Goal: Task Accomplishment & Management: Manage account settings

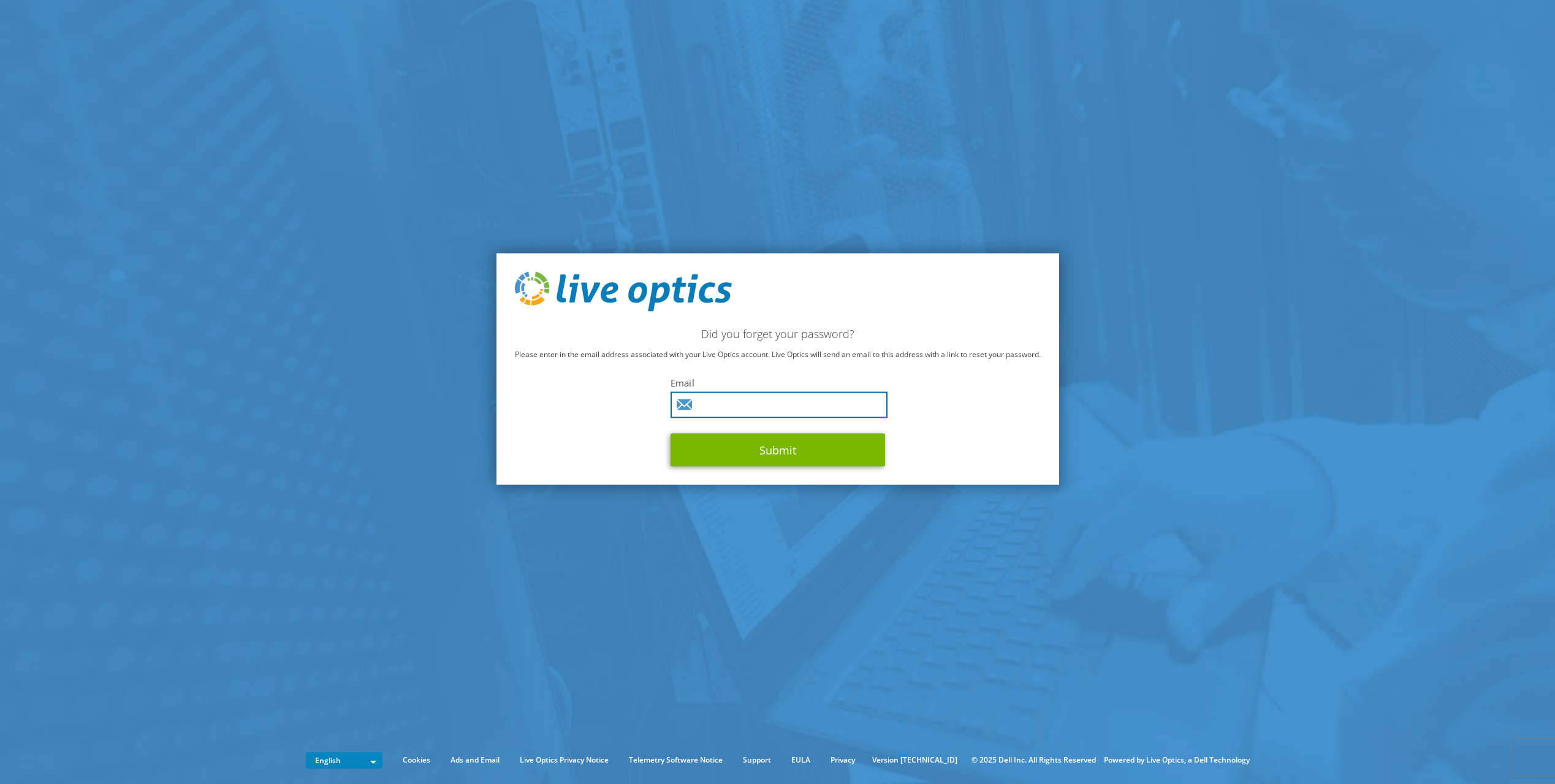
click at [740, 405] on input "text" at bounding box center [779, 405] width 217 height 26
type input "[PERSON_NAME][DOMAIN_NAME][EMAIL_ADDRESS][PERSON_NAME][PERSON_NAME][DOMAIN_NAME]"
click at [743, 455] on button "Submit" at bounding box center [778, 450] width 214 height 33
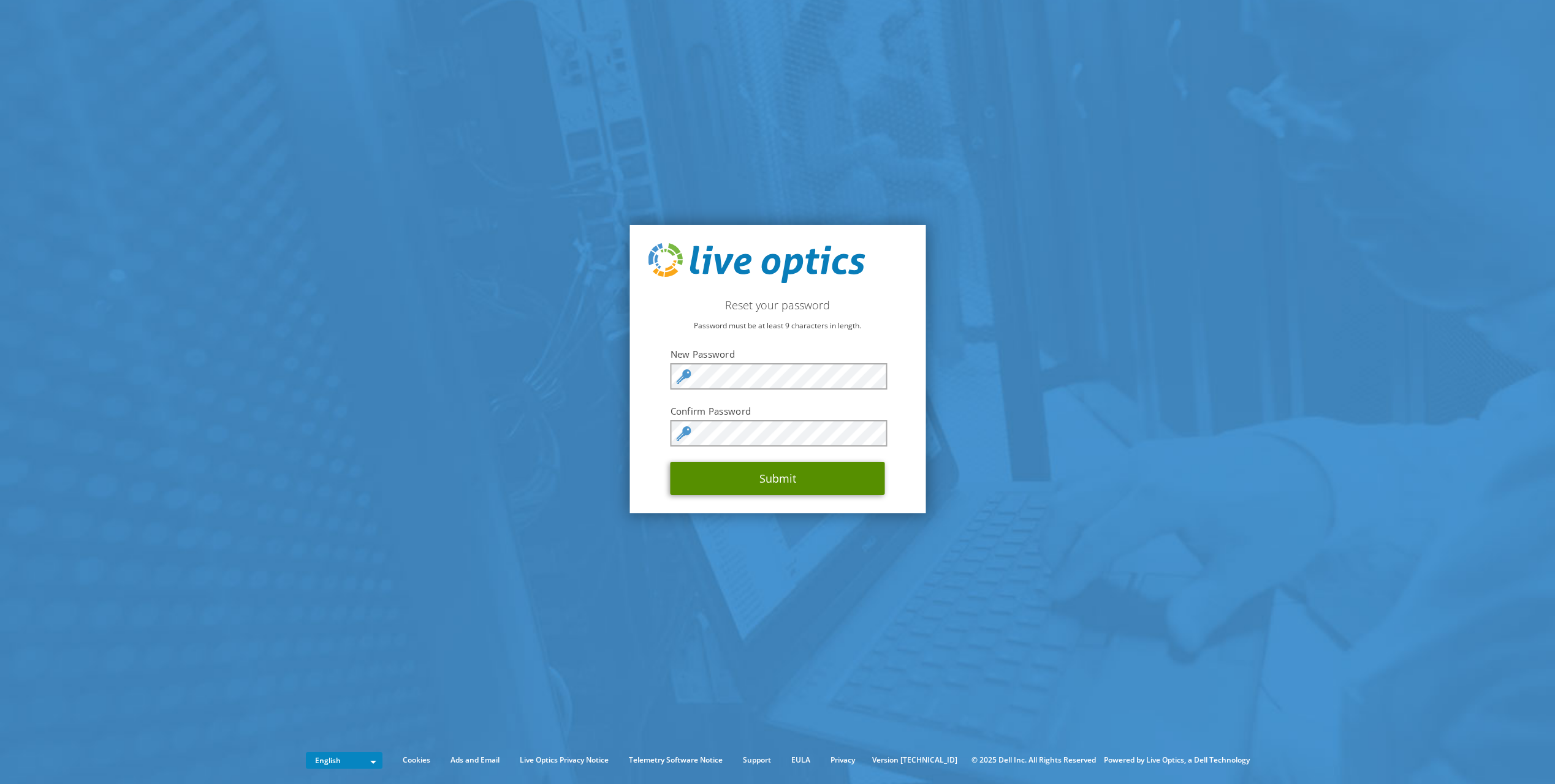
click at [771, 482] on button "Submit" at bounding box center [778, 478] width 214 height 33
